Goal: Transaction & Acquisition: Register for event/course

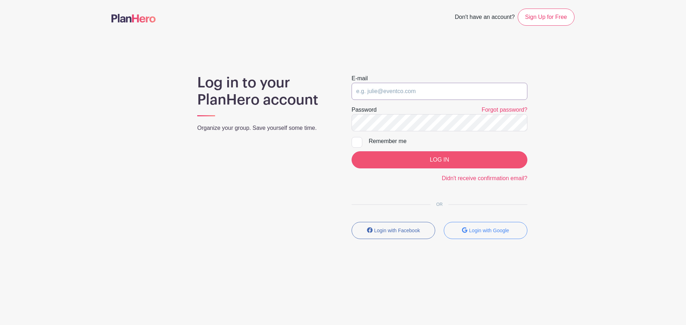
type input "hannah.hart@sttelcom.com"
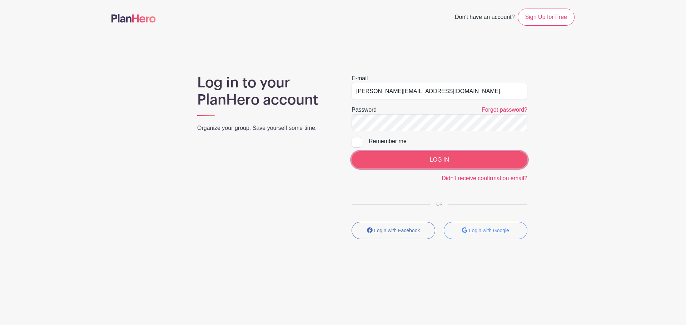
click at [433, 159] on input "LOG IN" at bounding box center [440, 159] width 176 height 17
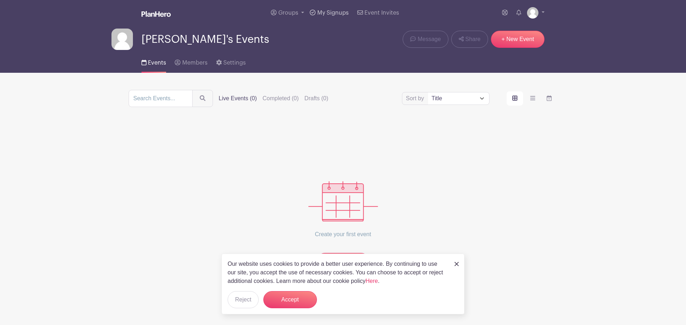
click at [328, 14] on span "My Signups" at bounding box center [332, 13] width 31 height 6
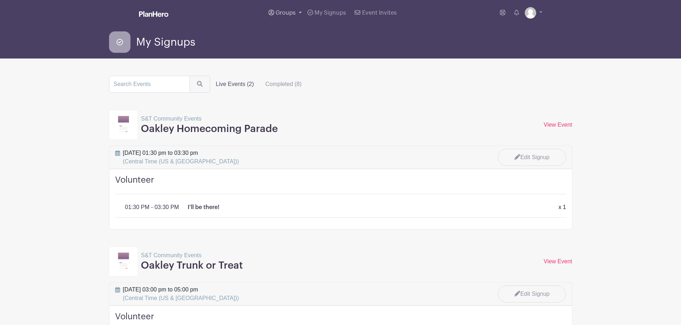
click at [302, 13] on link "Groups" at bounding box center [284, 13] width 39 height 26
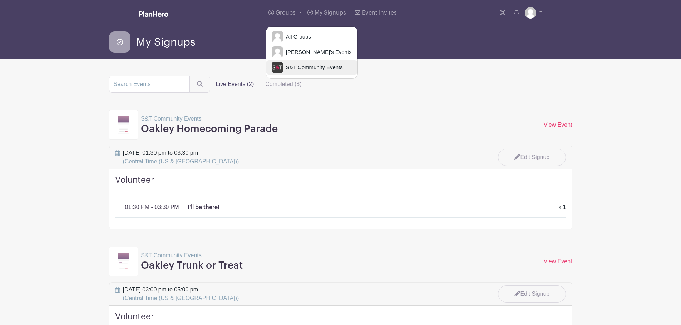
click at [312, 68] on span "S&T Community Events" at bounding box center [313, 68] width 60 height 8
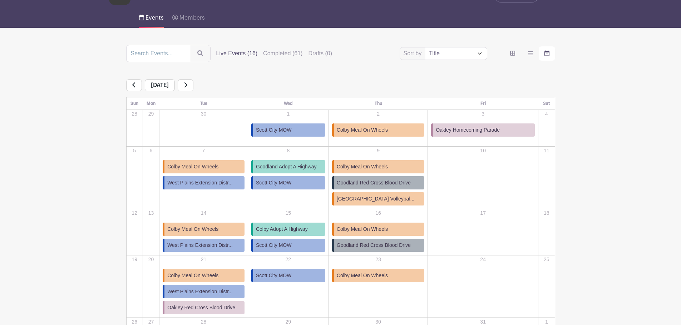
scroll to position [71, 0]
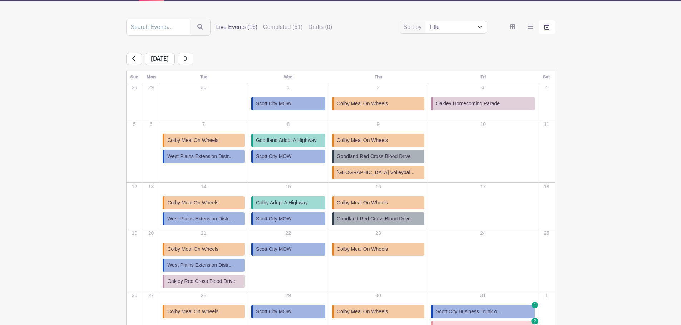
click at [193, 56] on link at bounding box center [186, 59] width 16 height 12
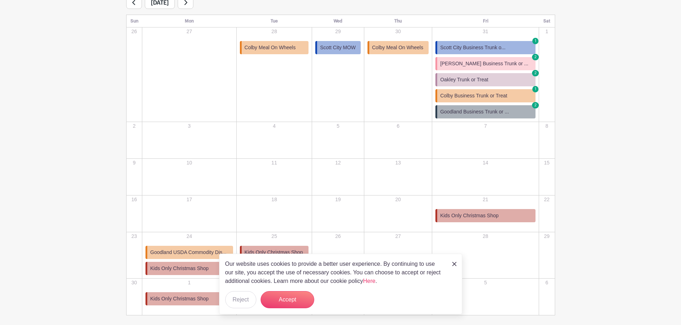
scroll to position [143, 0]
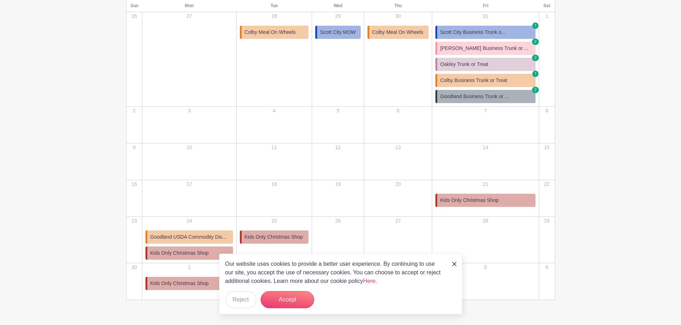
click at [484, 203] on span "Kids Only Christmas Shop" at bounding box center [469, 201] width 58 height 8
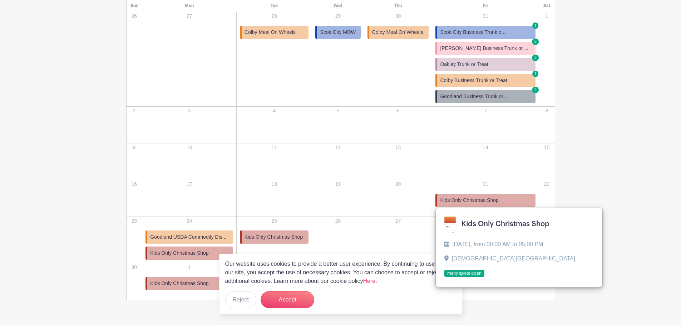
click at [576, 176] on div "Sort by Title Recently modified Newest Upcoming dates Live Events (16) Complete…" at bounding box center [341, 123] width 472 height 353
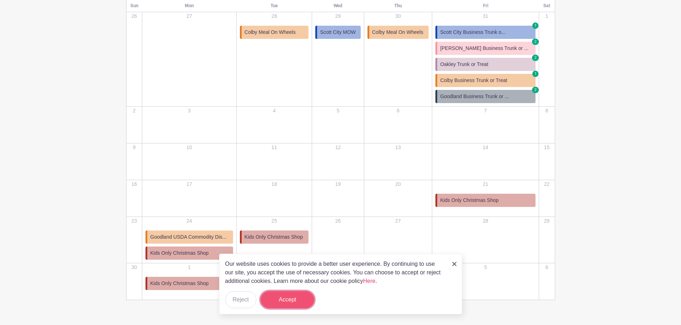
click at [296, 302] on button "Accept" at bounding box center [287, 300] width 54 height 17
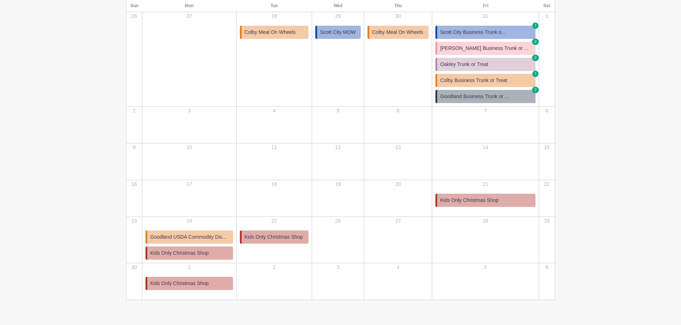
click at [190, 241] on span "Goodland USDA Commodity Dis..." at bounding box center [188, 238] width 76 height 8
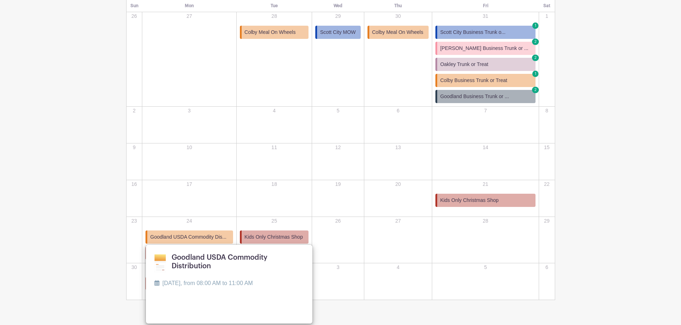
click at [270, 235] on span "Kids Only Christmas Shop" at bounding box center [273, 238] width 58 height 8
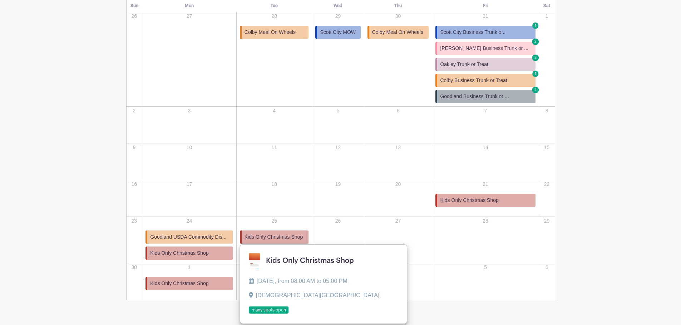
click at [220, 253] on link "Kids Only Christmas Shop" at bounding box center [189, 253] width 88 height 13
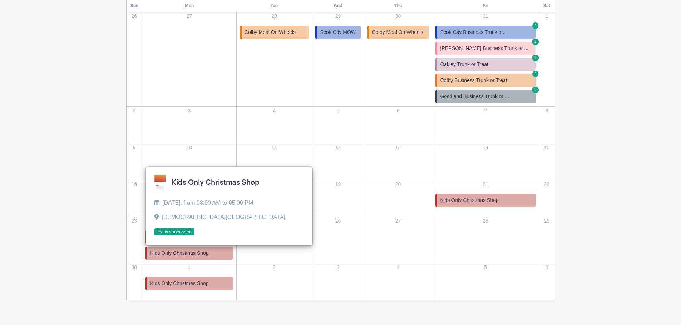
click at [484, 203] on span "Kids Only Christmas Shop" at bounding box center [469, 201] width 58 height 8
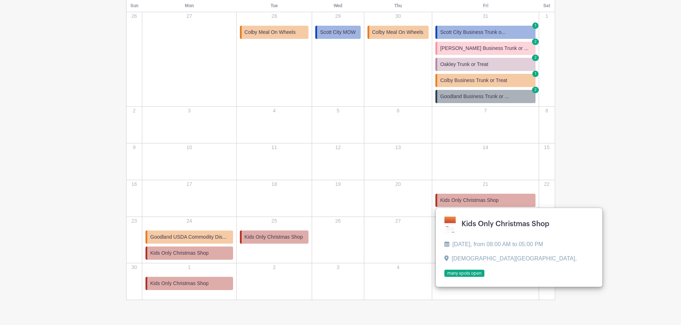
click at [628, 181] on main "Groups All Groups [PERSON_NAME]'s Events S&T Community Events My Signups Event …" at bounding box center [340, 101] width 681 height 488
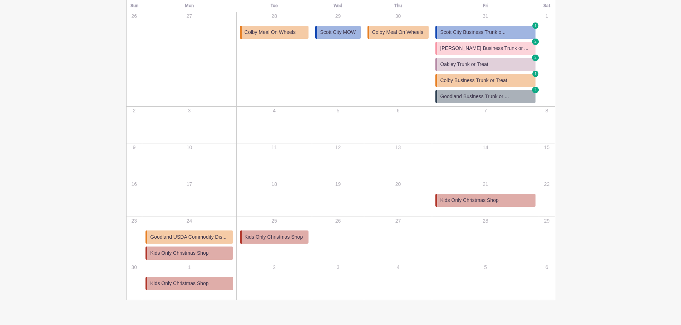
click at [186, 286] on span "Kids Only Christmas Shop" at bounding box center [179, 284] width 58 height 8
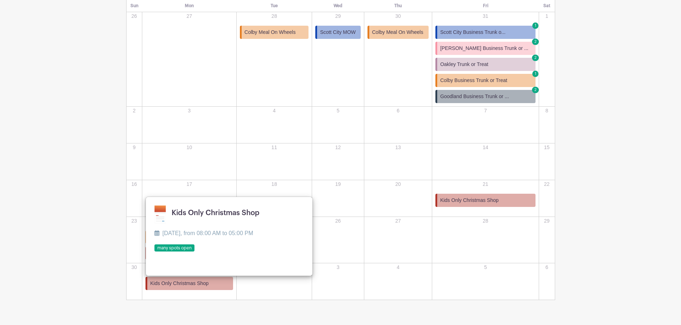
click at [587, 197] on main "Groups All Groups [PERSON_NAME]'s Events S&T Community Events My Signups Event …" at bounding box center [340, 101] width 681 height 488
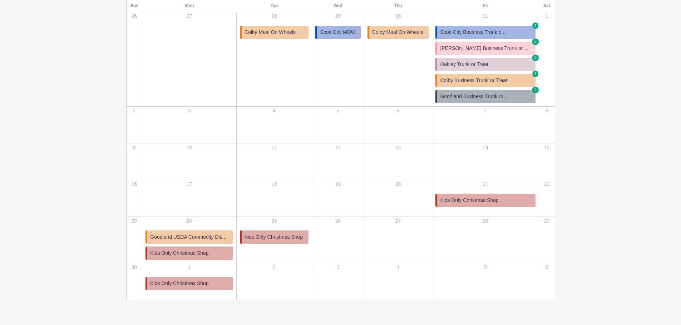
scroll to position [107, 0]
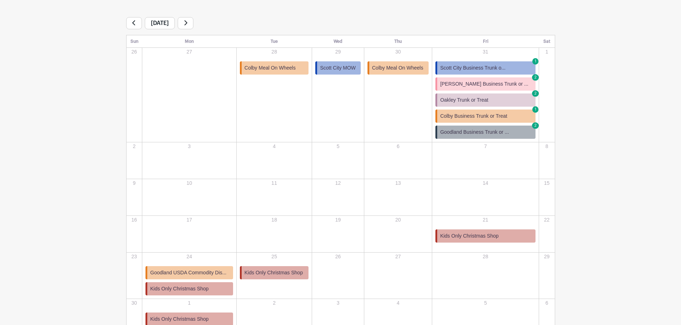
click at [187, 23] on icon at bounding box center [186, 23] width 4 height 6
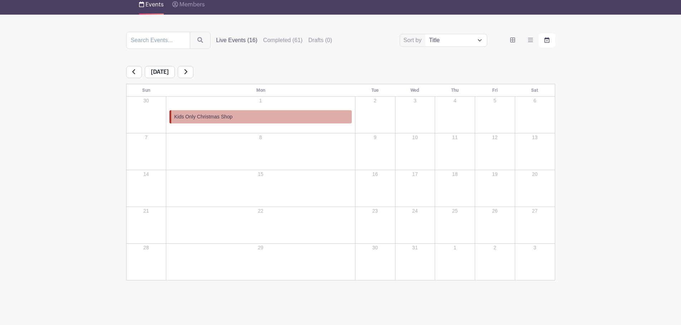
click at [126, 72] on link at bounding box center [134, 72] width 16 height 12
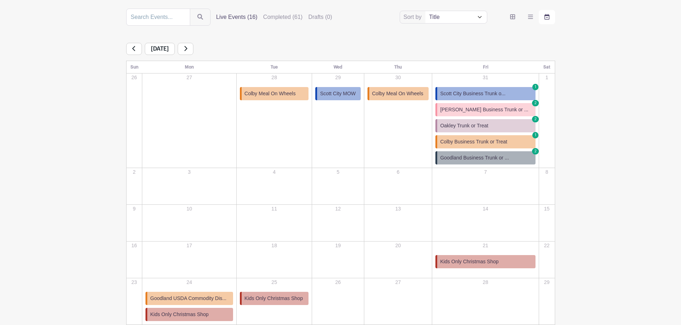
scroll to position [94, 0]
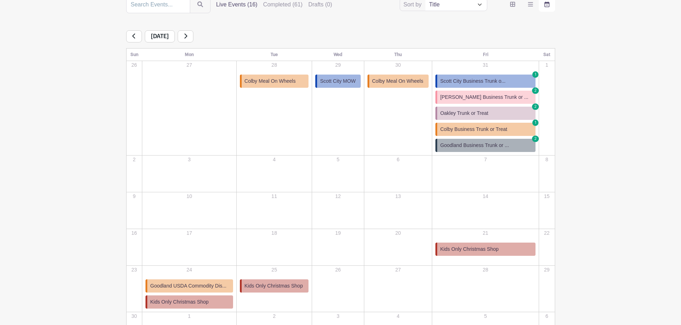
click at [139, 38] on link at bounding box center [134, 36] width 16 height 12
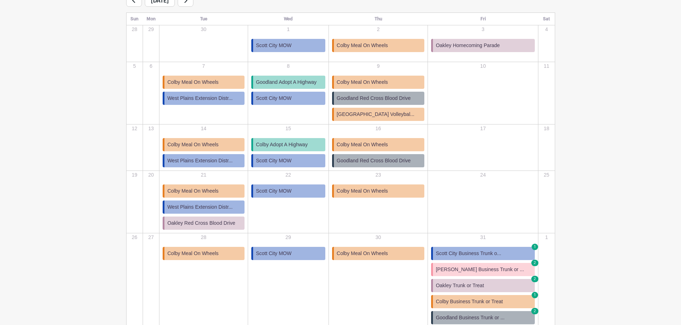
scroll to position [94, 0]
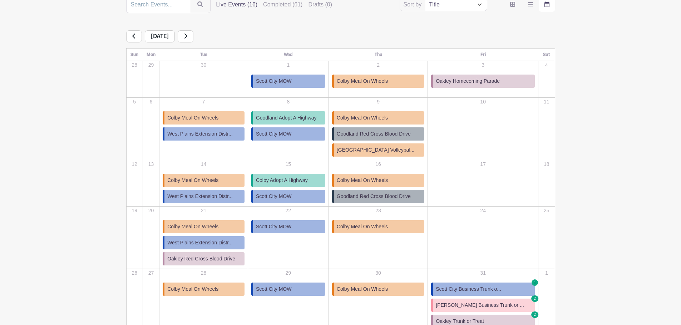
click at [388, 184] on span "Colby Meal On Wheels" at bounding box center [362, 181] width 51 height 8
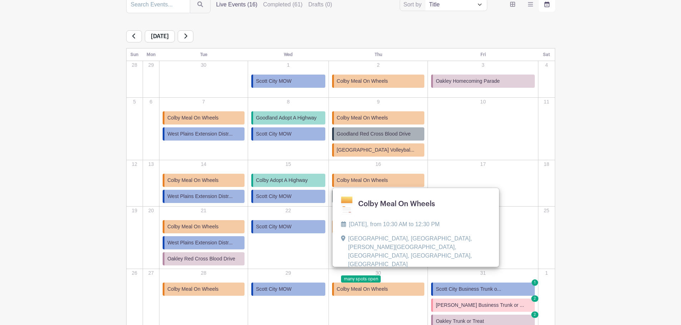
click at [616, 184] on main "Groups All Groups [PERSON_NAME]'s Events S&T Community Events My Signups Event …" at bounding box center [340, 157] width 681 height 503
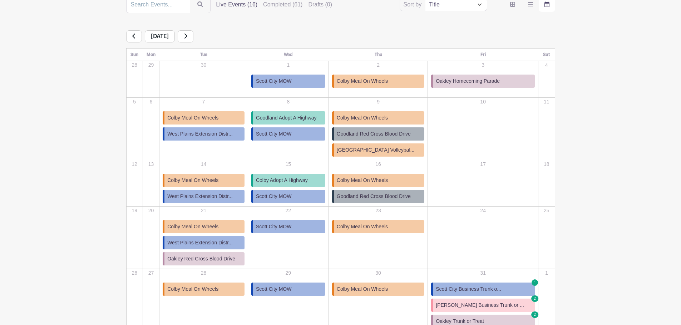
click at [375, 290] on span "Colby Meal On Wheels" at bounding box center [362, 290] width 51 height 8
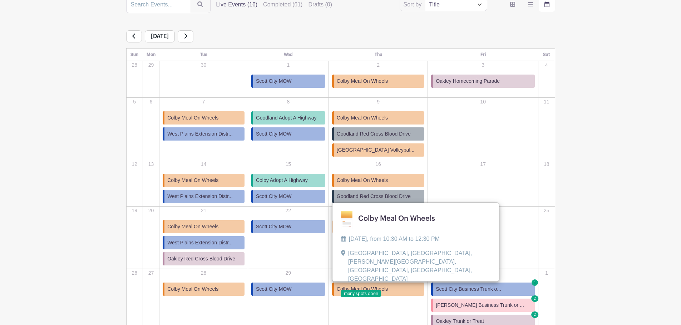
click at [624, 216] on main "Groups All Groups [PERSON_NAME]'s Events S&T Community Events My Signups Event …" at bounding box center [340, 157] width 681 height 503
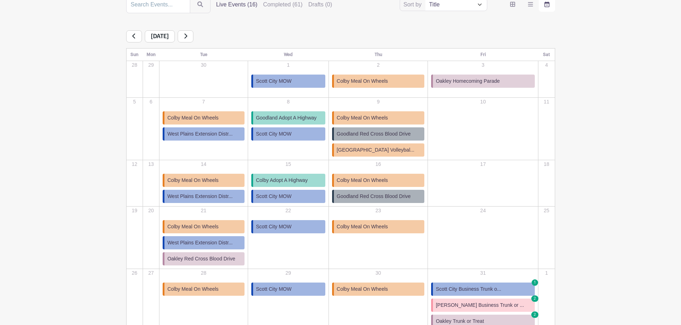
click at [379, 152] on span "[GEOGRAPHIC_DATA] Volleybal..." at bounding box center [376, 150] width 78 height 8
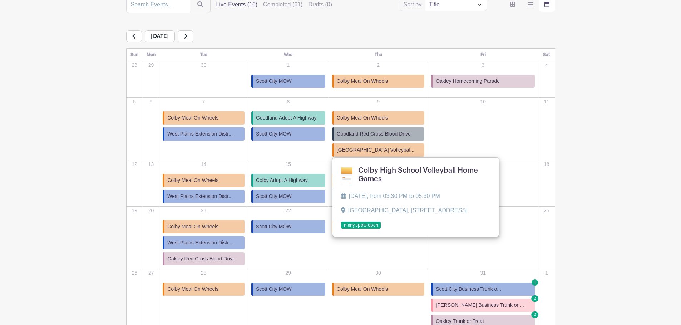
click at [341, 229] on link at bounding box center [341, 229] width 0 height 0
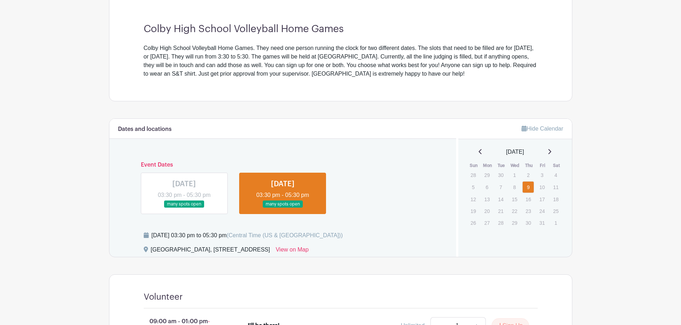
scroll to position [179, 0]
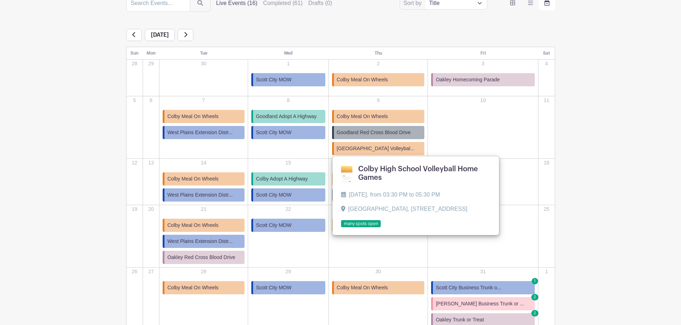
scroll to position [94, 0]
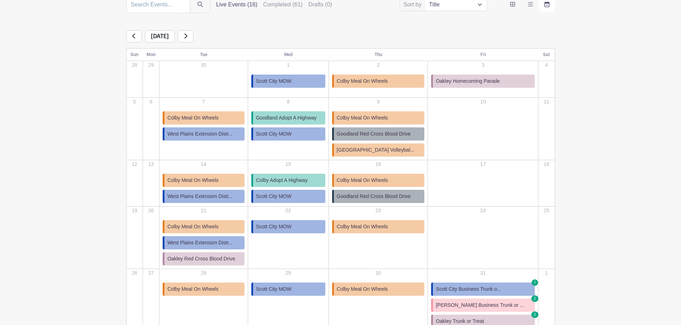
click at [294, 180] on span "Colby Adopt A Highway" at bounding box center [282, 181] width 52 height 8
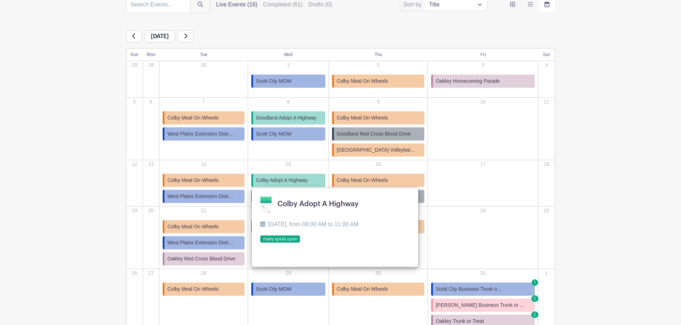
click at [260, 243] on link at bounding box center [260, 243] width 0 height 0
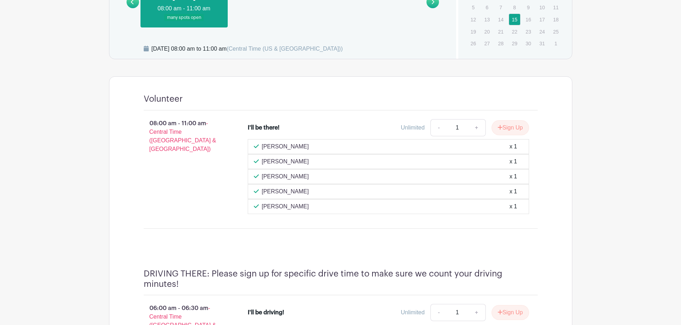
scroll to position [357, 0]
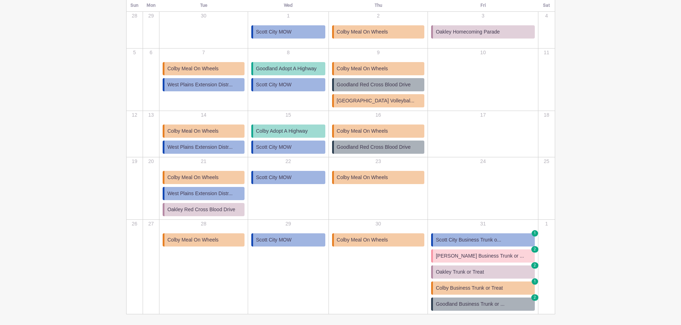
scroll to position [165, 0]
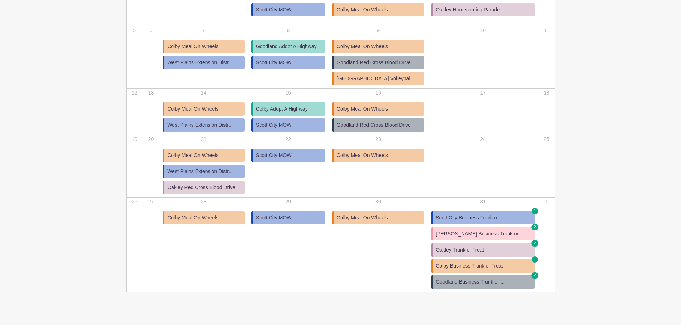
click at [484, 248] on span "Oakley Trunk or Treat" at bounding box center [459, 250] width 48 height 8
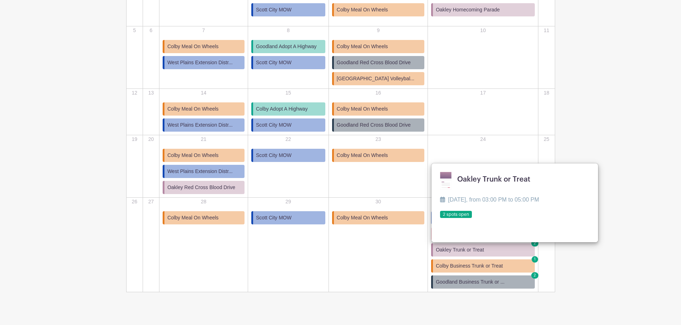
click at [440, 219] on link at bounding box center [440, 219] width 0 height 0
